Goal: Obtain resource: Obtain resource

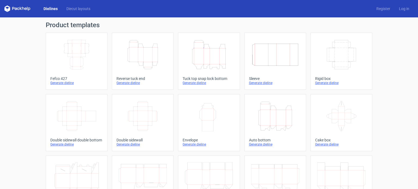
click at [153, 62] on icon "Height Depth Width" at bounding box center [143, 54] width 48 height 30
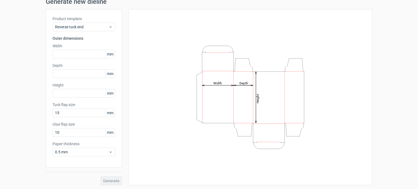
scroll to position [24, 0]
click at [83, 53] on input "text" at bounding box center [83, 53] width 63 height 9
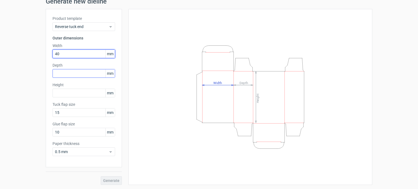
type input "40"
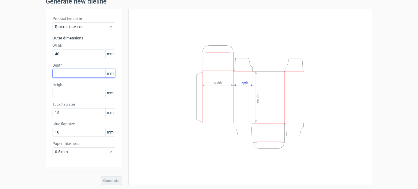
click at [75, 72] on input "text" at bounding box center [83, 73] width 63 height 9
type input "40"
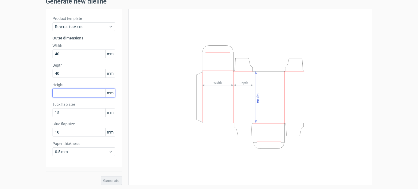
click at [64, 93] on input "text" at bounding box center [83, 93] width 63 height 9
type input "105"
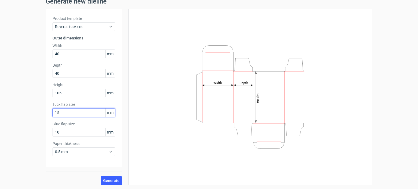
drag, startPoint x: 59, startPoint y: 113, endPoint x: 44, endPoint y: 115, distance: 15.1
click at [46, 115] on div "Product template Reverse tuck end Outer dimensions Width 40 mm Depth 40 mm Heig…" at bounding box center [84, 88] width 76 height 158
type input "20"
click at [110, 183] on button "Generate" at bounding box center [111, 180] width 21 height 9
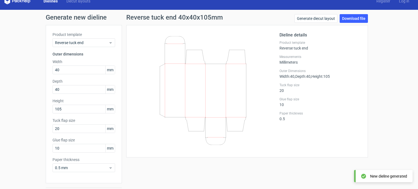
scroll to position [7, 0]
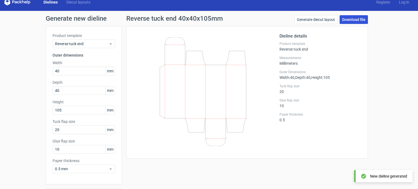
click at [352, 18] on link "Download file" at bounding box center [353, 19] width 28 height 9
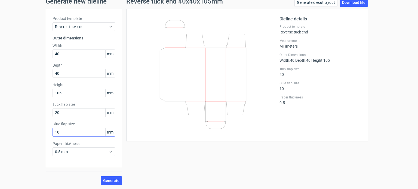
scroll to position [0, 0]
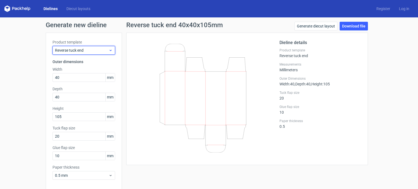
click at [104, 51] on span "Reverse tuck end" at bounding box center [82, 50] width 54 height 5
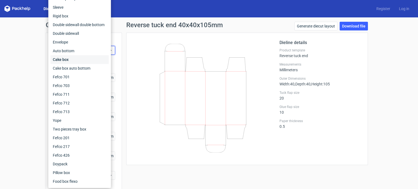
click at [70, 61] on div "Cake box" at bounding box center [80, 59] width 58 height 9
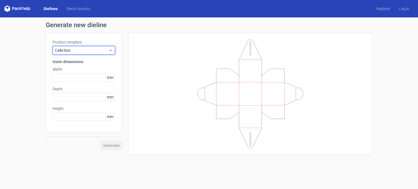
click at [87, 51] on span "Cake box" at bounding box center [82, 50] width 54 height 5
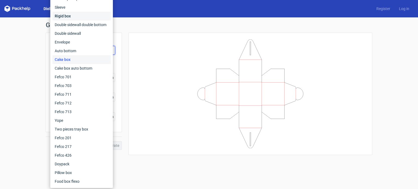
click at [78, 17] on div "Rigid box" at bounding box center [81, 16] width 58 height 9
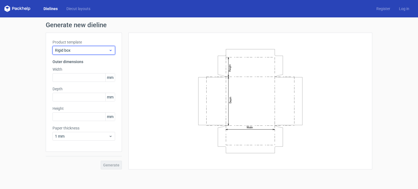
click at [91, 54] on div "Rigid box" at bounding box center [83, 50] width 63 height 9
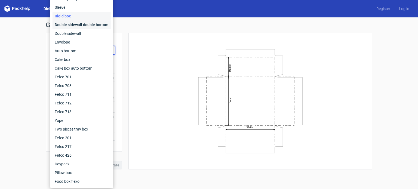
click at [80, 25] on div "Double sidewall double bottom" at bounding box center [81, 24] width 58 height 9
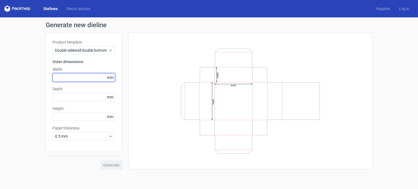
click at [72, 76] on input "text" at bounding box center [83, 77] width 63 height 9
type input "40"
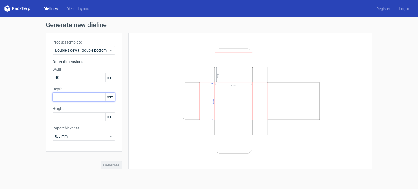
click at [76, 97] on input "text" at bounding box center [83, 97] width 63 height 9
type input "40"
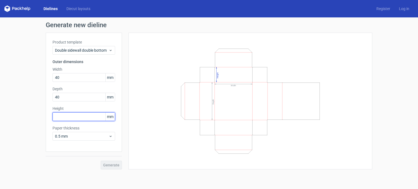
click at [71, 117] on input "text" at bounding box center [83, 116] width 63 height 9
type input "100"
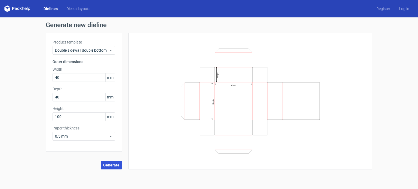
click at [111, 165] on span "Generate" at bounding box center [111, 165] width 16 height 4
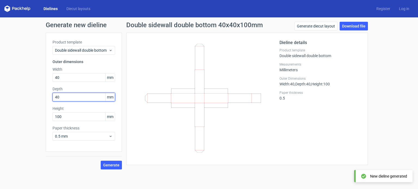
drag, startPoint x: 67, startPoint y: 94, endPoint x: 44, endPoint y: 98, distance: 23.3
click at [44, 98] on div "Generate new dieline Product template Double sidewall double bottom Outer dimen…" at bounding box center [209, 95] width 418 height 156
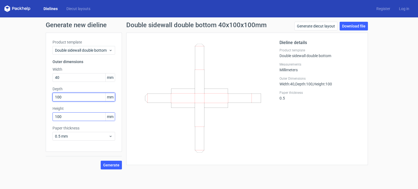
type input "100"
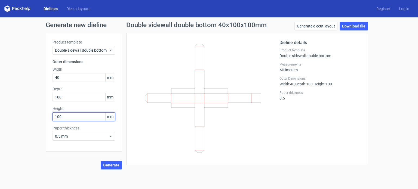
drag, startPoint x: 64, startPoint y: 118, endPoint x: 42, endPoint y: 120, distance: 22.4
click at [42, 120] on div "Generate new dieline Product template Double sidewall double bottom Outer dimen…" at bounding box center [209, 95] width 418 height 156
type input "40"
click at [101, 161] on button "Generate" at bounding box center [111, 165] width 21 height 9
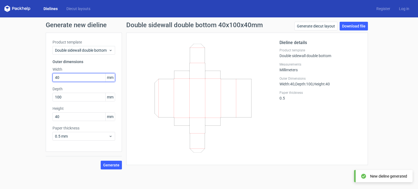
drag, startPoint x: 67, startPoint y: 78, endPoint x: 41, endPoint y: 81, distance: 26.6
click at [41, 81] on div "Generate new dieline Product template Double sidewall double bottom Outer dimen…" at bounding box center [209, 95] width 418 height 156
type input "100"
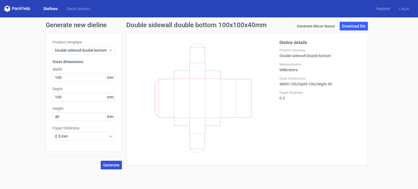
click at [112, 164] on span "Generate" at bounding box center [111, 165] width 16 height 4
click at [355, 23] on link "Download file" at bounding box center [353, 26] width 28 height 9
click at [132, 130] on div "Dieline details Product template Double sidewall double bottom Measurements Mil…" at bounding box center [246, 94] width 241 height 123
click at [89, 10] on link "Diecut layouts" at bounding box center [78, 8] width 33 height 5
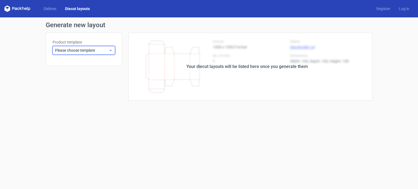
click at [86, 53] on span "Please choose template" at bounding box center [82, 50] width 54 height 5
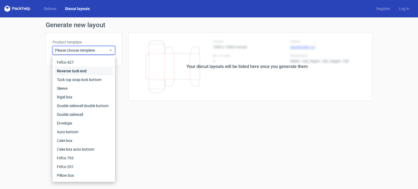
click at [79, 70] on div "Reverse tuck end" at bounding box center [84, 71] width 58 height 9
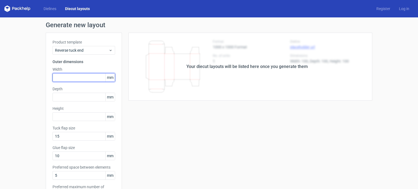
click at [71, 80] on input "text" at bounding box center [83, 77] width 63 height 9
type input "40"
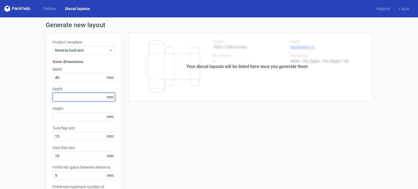
click at [67, 97] on input "text" at bounding box center [83, 97] width 63 height 9
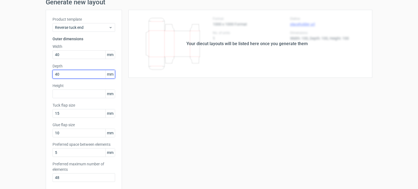
scroll to position [23, 0]
type input "40"
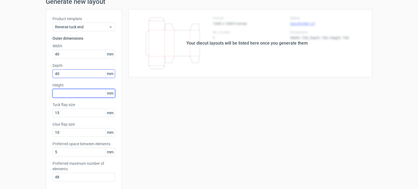
click at [67, 97] on input "text" at bounding box center [83, 93] width 63 height 9
type input "105"
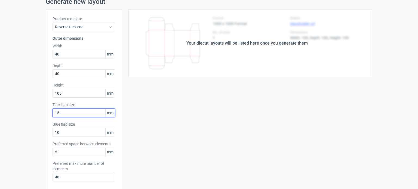
drag, startPoint x: 64, startPoint y: 110, endPoint x: 44, endPoint y: 113, distance: 20.7
click at [46, 113] on div "Product template Reverse tuck end Outer dimensions Width 40 mm Depth 40 mm Heig…" at bounding box center [84, 100] width 76 height 183
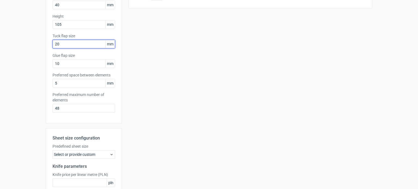
scroll to position [92, 0]
type input "20"
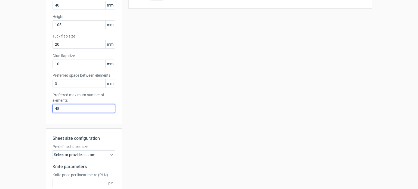
drag, startPoint x: 62, startPoint y: 106, endPoint x: 23, endPoint y: 115, distance: 40.1
click at [23, 115] on div "Generate new layout Product template Reverse tuck end Outer dimensions Width 40…" at bounding box center [209, 82] width 418 height 315
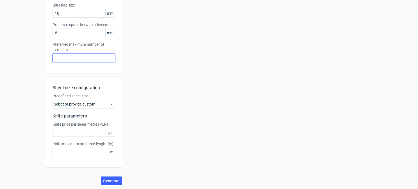
scroll to position [143, 0]
type input "1"
click at [98, 100] on div "Select or provide custom" at bounding box center [83, 104] width 63 height 9
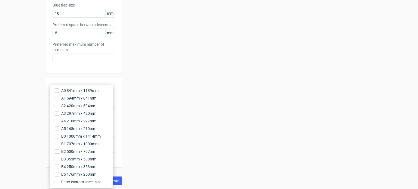
click at [107, 80] on div "Sheet size configuration Predefined sheet size Select or provide custom Knife p…" at bounding box center [84, 123] width 76 height 90
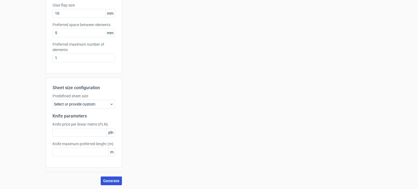
click at [106, 179] on span "Generate" at bounding box center [111, 181] width 16 height 4
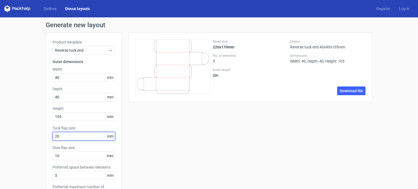
drag, startPoint x: 65, startPoint y: 139, endPoint x: 48, endPoint y: 138, distance: 17.1
click at [48, 138] on div "Product template Reverse tuck end Outer dimensions Width 40 mm Depth 40 mm Heig…" at bounding box center [84, 124] width 76 height 183
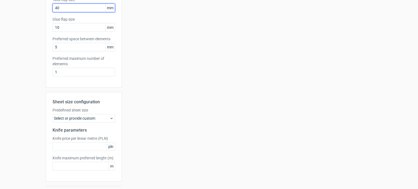
scroll to position [143, 0]
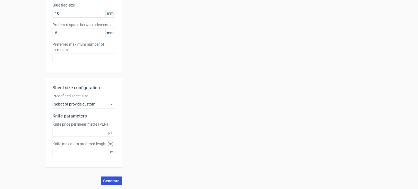
click at [117, 180] on span "Generate" at bounding box center [111, 181] width 16 height 4
click at [106, 183] on button "Generate" at bounding box center [111, 180] width 21 height 9
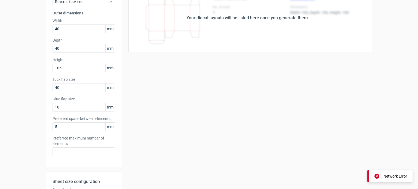
scroll to position [0, 0]
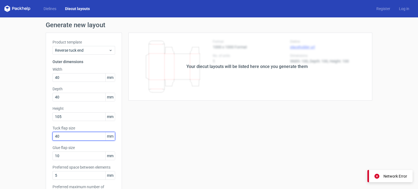
click at [87, 140] on input "40" at bounding box center [83, 136] width 63 height 9
drag, startPoint x: 87, startPoint y: 140, endPoint x: 78, endPoint y: 135, distance: 9.9
click at [78, 135] on input "40" at bounding box center [83, 136] width 63 height 9
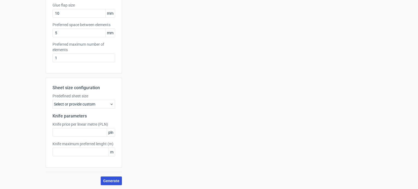
click at [109, 181] on span "Generate" at bounding box center [111, 181] width 16 height 4
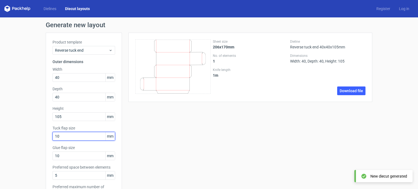
drag, startPoint x: 67, startPoint y: 136, endPoint x: 44, endPoint y: 137, distance: 23.4
click at [46, 137] on div "Product template Reverse tuck end Outer dimensions Width 40 mm Depth 40 mm Heig…" at bounding box center [84, 124] width 76 height 183
drag, startPoint x: 60, startPoint y: 137, endPoint x: 45, endPoint y: 138, distance: 15.0
click at [46, 138] on div "Product template Reverse tuck end Outer dimensions Width 40 mm Depth 40 mm Heig…" at bounding box center [84, 124] width 76 height 183
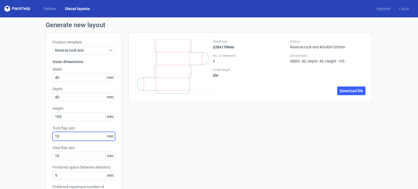
type input "10"
click at [148, 129] on div "Sheet size 226x170mm No. of elements 1 Knife length 2 m Dieline Reverse tuck en…" at bounding box center [247, 180] width 250 height 295
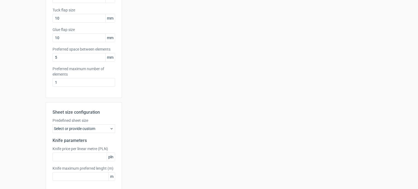
scroll to position [143, 0]
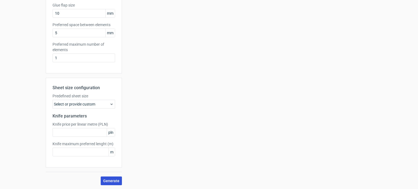
click at [104, 180] on span "Generate" at bounding box center [111, 181] width 16 height 4
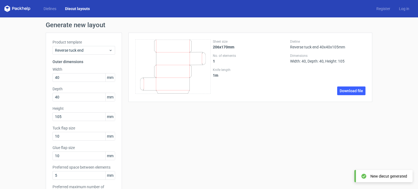
scroll to position [3, 0]
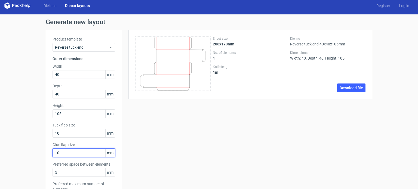
drag, startPoint x: 58, startPoint y: 154, endPoint x: 50, endPoint y: 154, distance: 8.4
click at [52, 154] on input "10" at bounding box center [83, 152] width 63 height 9
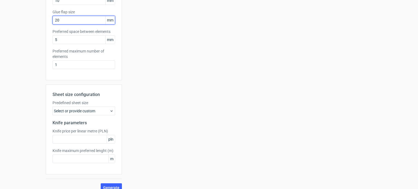
scroll to position [143, 0]
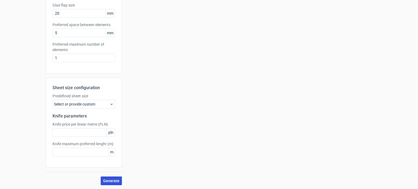
click at [104, 180] on span "Generate" at bounding box center [111, 181] width 16 height 4
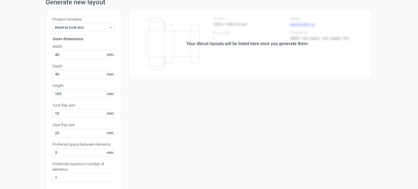
scroll to position [0, 0]
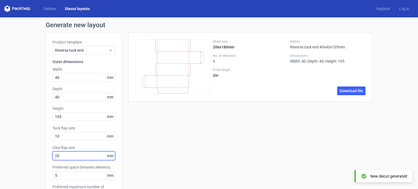
drag, startPoint x: 58, startPoint y: 157, endPoint x: 39, endPoint y: 162, distance: 19.1
click at [39, 162] on div "Generate new layout Product template Reverse tuck end Outer dimensions Width 40…" at bounding box center [209, 174] width 418 height 315
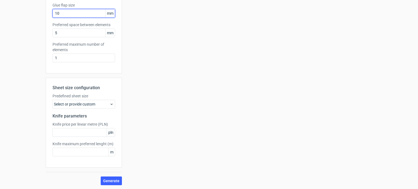
scroll to position [143, 0]
type input "10"
click at [110, 181] on span "Generate" at bounding box center [111, 181] width 16 height 4
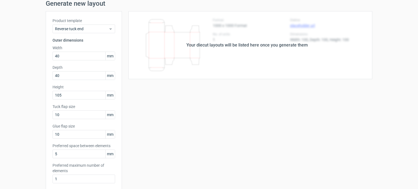
scroll to position [0, 0]
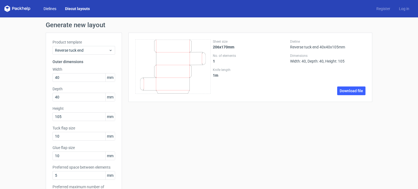
click at [54, 6] on link "Dielines" at bounding box center [49, 8] width 21 height 5
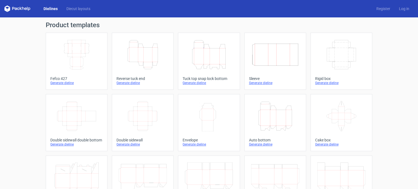
click at [127, 84] on div "Generate dieline" at bounding box center [142, 83] width 52 height 4
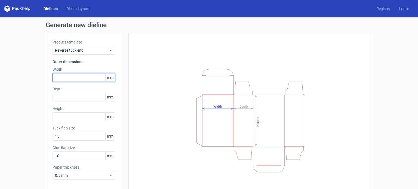
click at [84, 80] on input "text" at bounding box center [83, 77] width 63 height 9
type input "40"
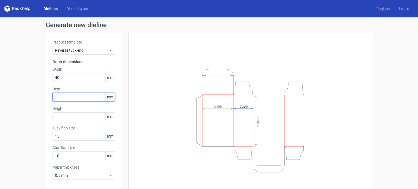
click at [74, 93] on input "text" at bounding box center [83, 97] width 63 height 9
type input "40"
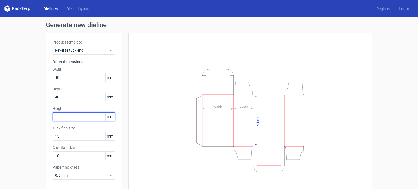
click at [72, 115] on input "text" at bounding box center [83, 116] width 63 height 9
type input "105"
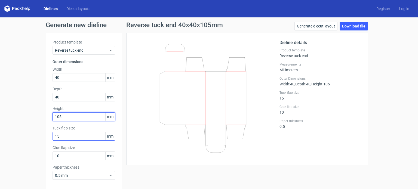
scroll to position [24, 0]
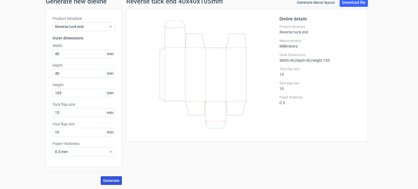
click at [107, 181] on span "Generate" at bounding box center [111, 181] width 16 height 4
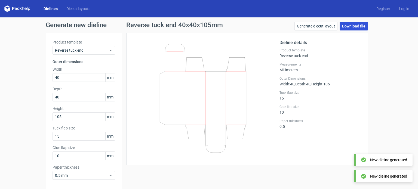
click at [360, 23] on link "Download file" at bounding box center [353, 26] width 28 height 9
click at [348, 23] on link "Download file" at bounding box center [353, 26] width 28 height 9
